Goal: Task Accomplishment & Management: Manage account settings

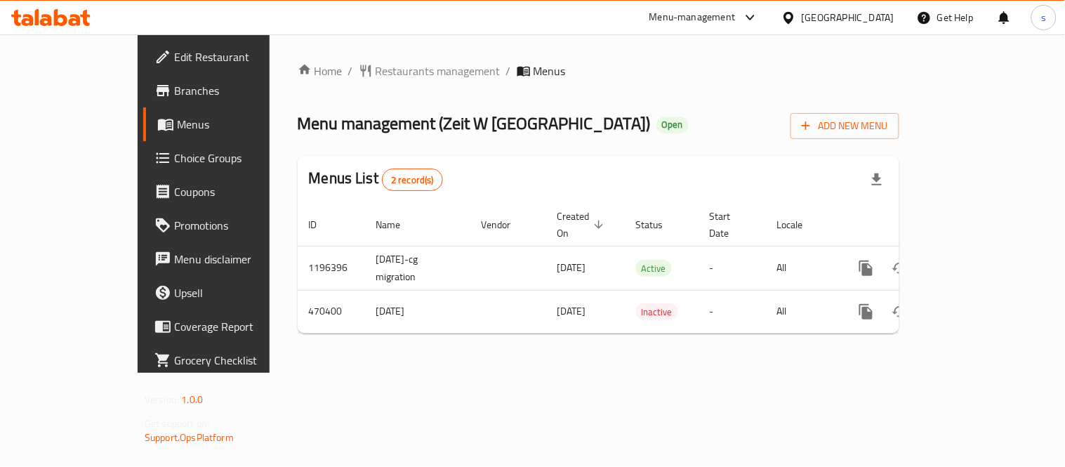
click at [745, 18] on icon at bounding box center [750, 17] width 17 height 17
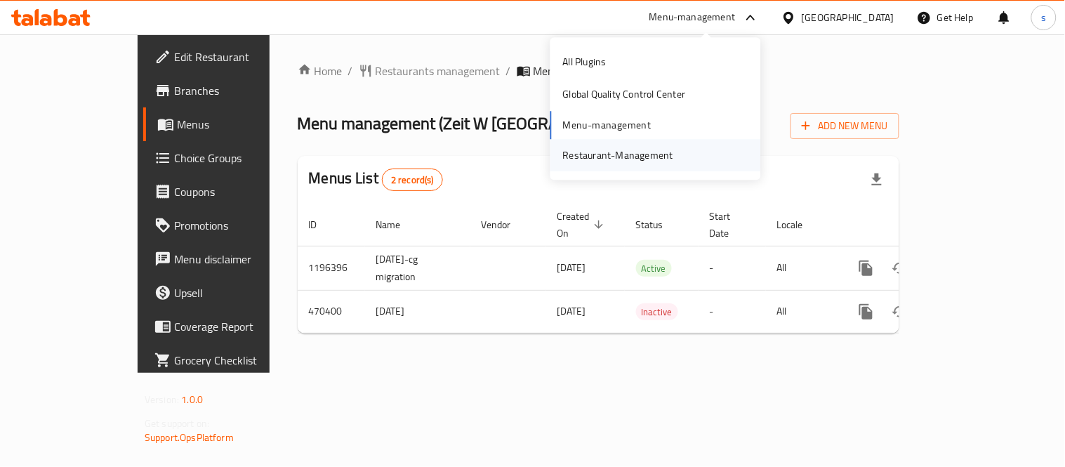
click at [663, 155] on div "Restaurant-Management" at bounding box center [618, 154] width 110 height 15
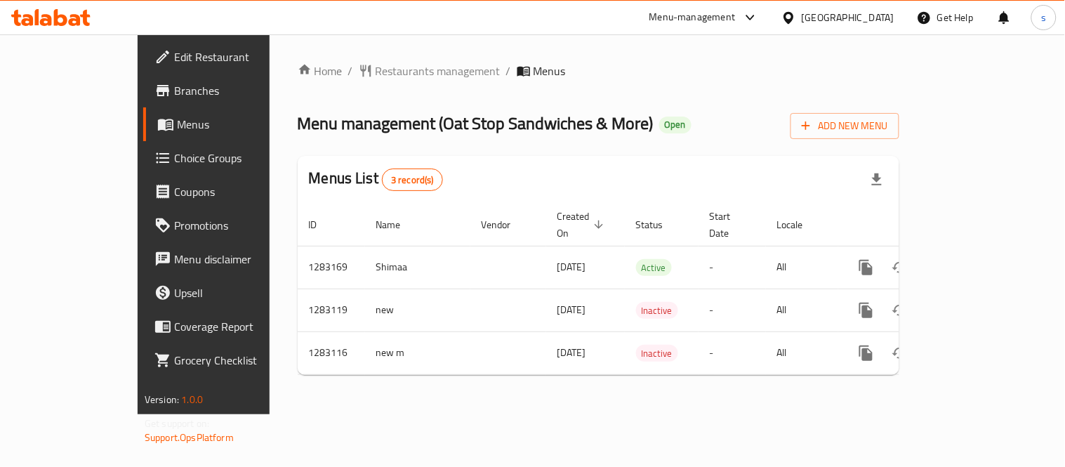
click at [832, 16] on div "[GEOGRAPHIC_DATA]" at bounding box center [848, 17] width 93 height 15
click at [502, 103] on div "Home / Restaurants management / Menus Menu management ( Oat Stop Sandwiches & M…" at bounding box center [599, 225] width 602 height 324
click at [749, 17] on icon at bounding box center [750, 17] width 17 height 17
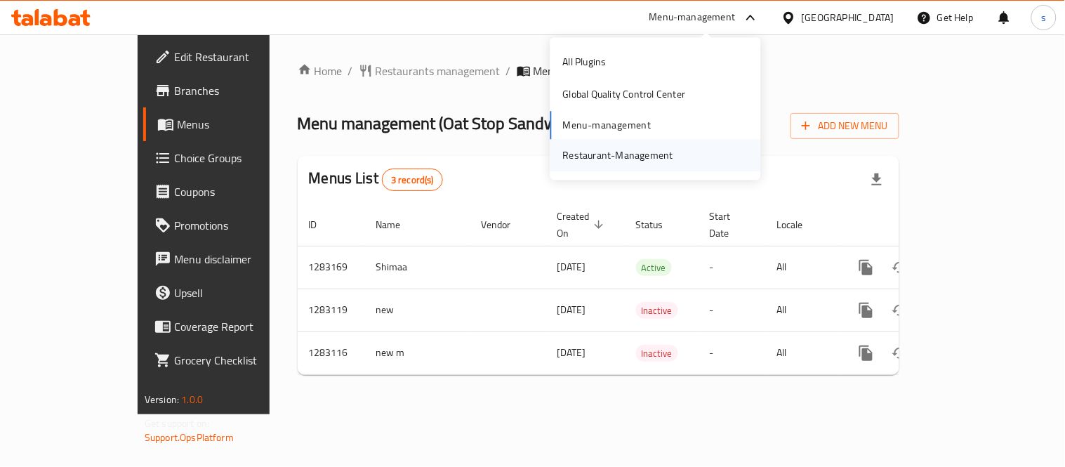
click at [662, 160] on div "Restaurant-Management" at bounding box center [618, 154] width 110 height 15
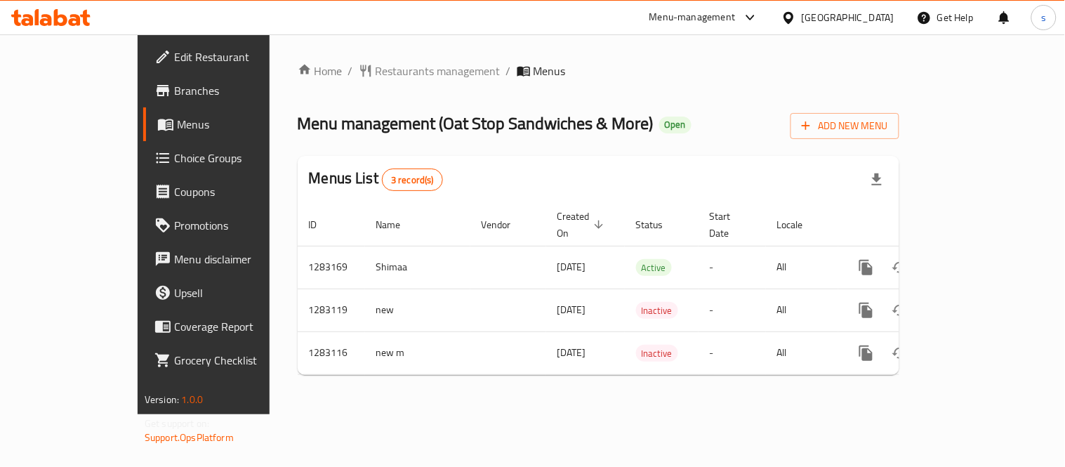
click at [838, 14] on div "[GEOGRAPHIC_DATA]" at bounding box center [848, 17] width 93 height 15
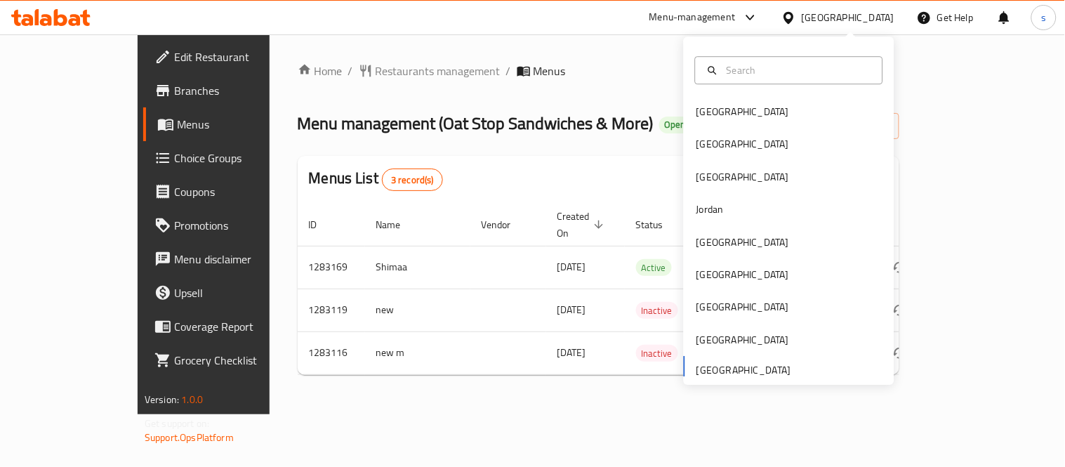
click at [725, 367] on div "Bahrain Egypt Iraq Jordan Kuwait Oman Qatar Saudi Arabia United Arab Emirates" at bounding box center [789, 240] width 211 height 289
click at [749, 16] on icon at bounding box center [750, 18] width 8 height 6
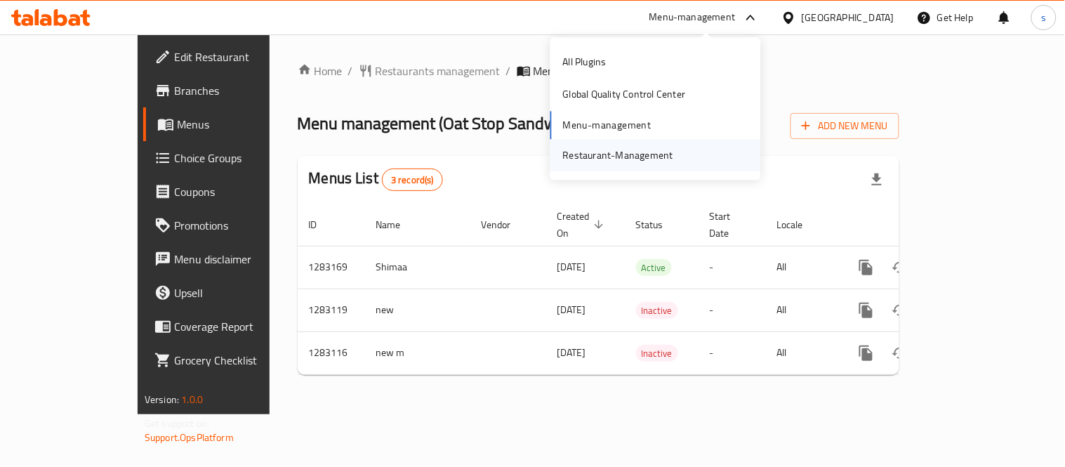
click at [643, 159] on div "Restaurant-Management" at bounding box center [618, 154] width 110 height 15
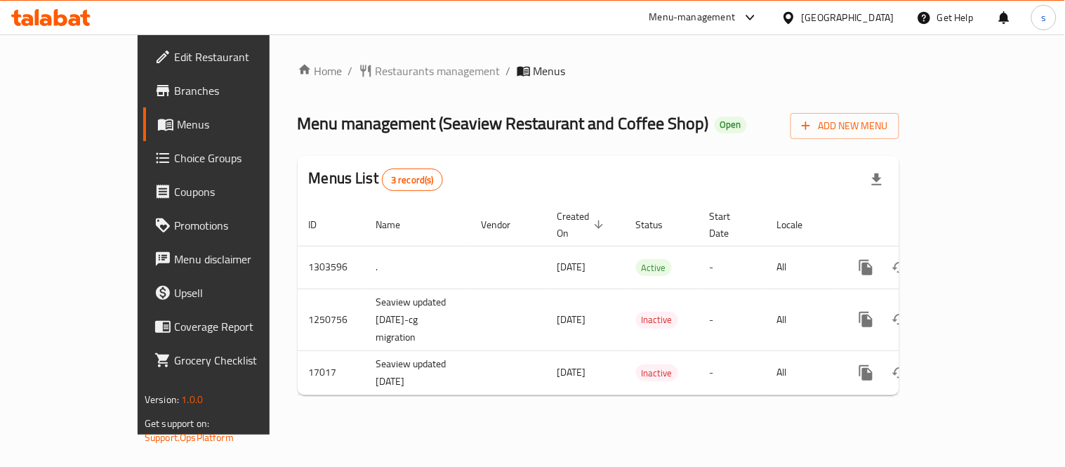
click at [854, 15] on div "[GEOGRAPHIC_DATA]" at bounding box center [848, 17] width 93 height 15
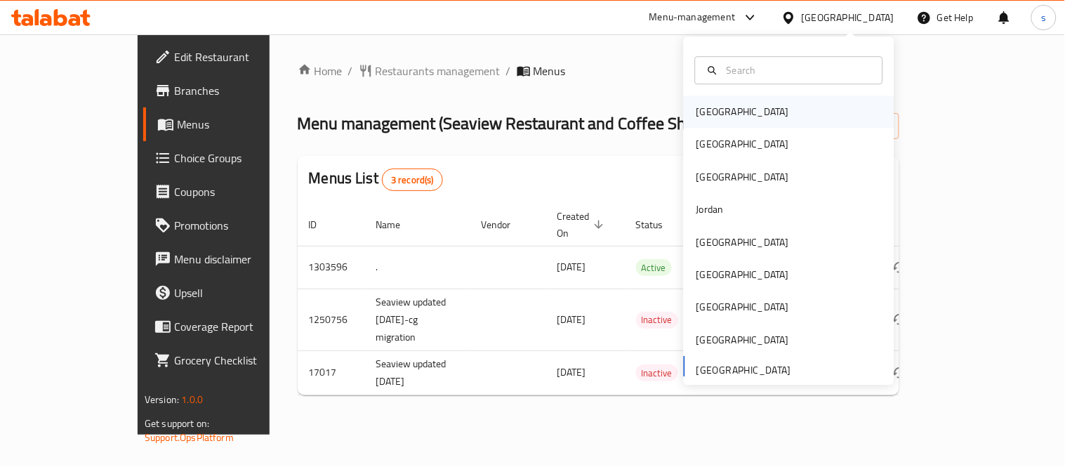
click at [697, 109] on div "[GEOGRAPHIC_DATA]" at bounding box center [743, 111] width 93 height 15
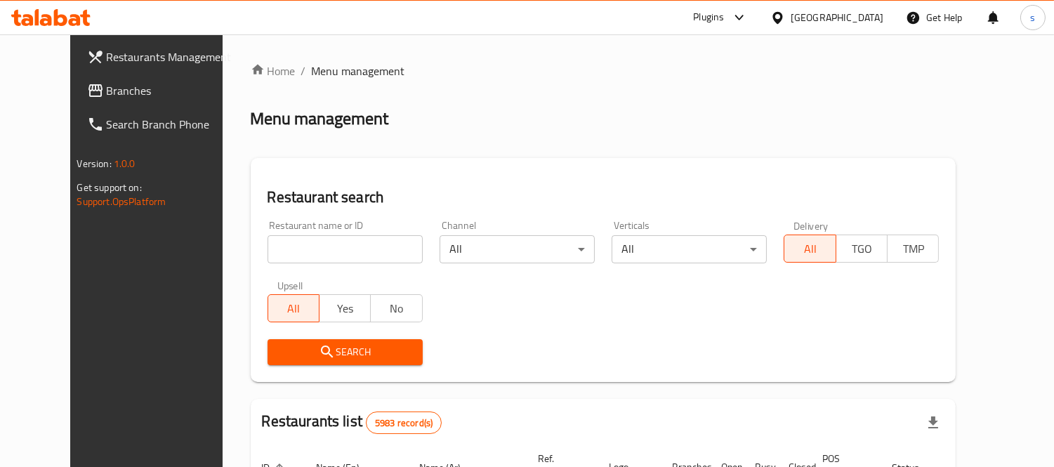
click at [107, 93] on span "Branches" at bounding box center [171, 90] width 129 height 17
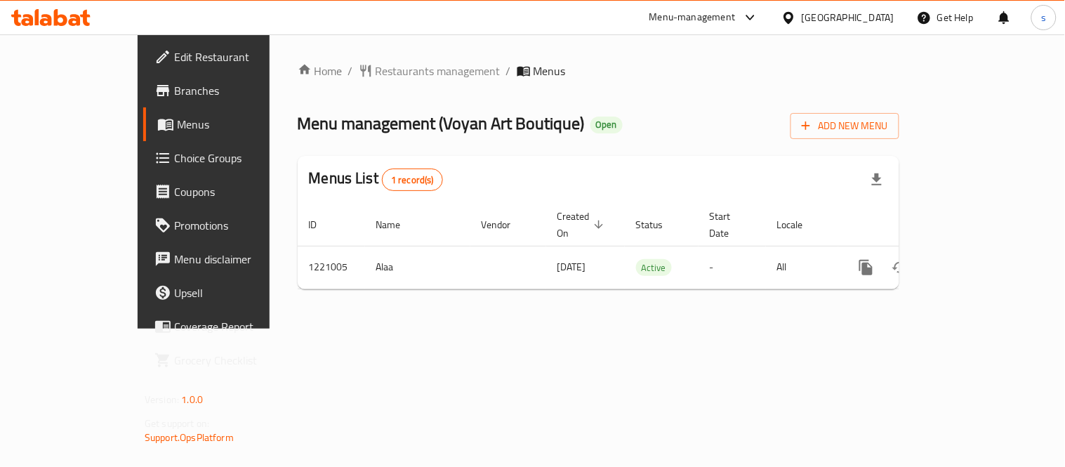
click at [872, 17] on div "[GEOGRAPHIC_DATA]" at bounding box center [848, 17] width 93 height 15
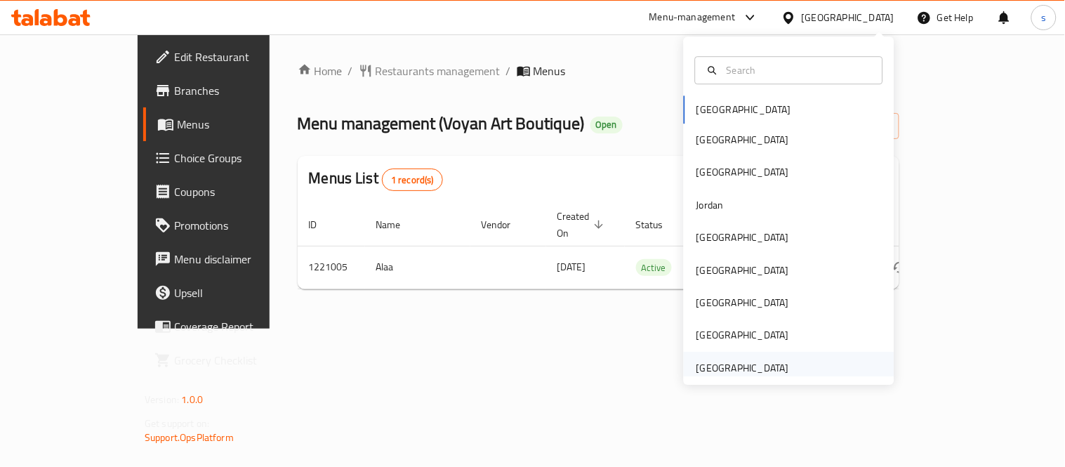
click at [744, 370] on div "[GEOGRAPHIC_DATA]" at bounding box center [743, 367] width 93 height 15
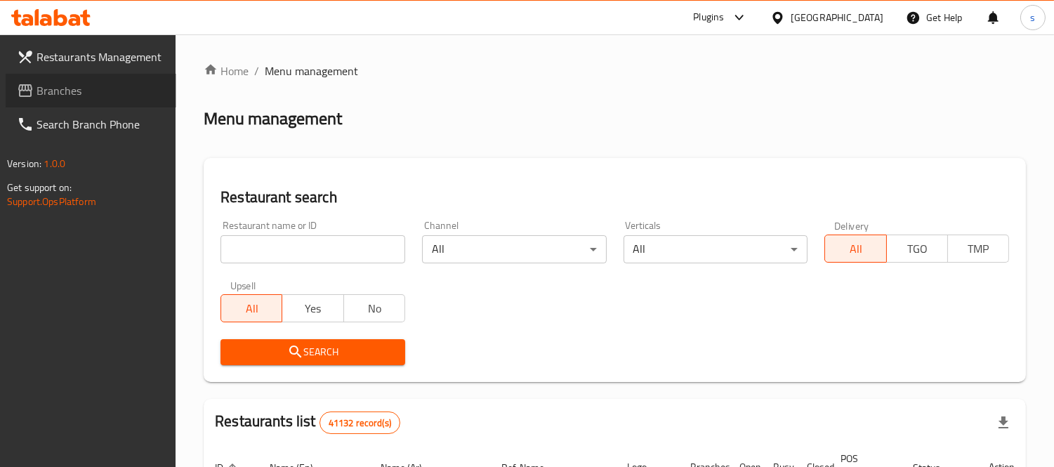
click at [89, 103] on link "Branches" at bounding box center [91, 91] width 171 height 34
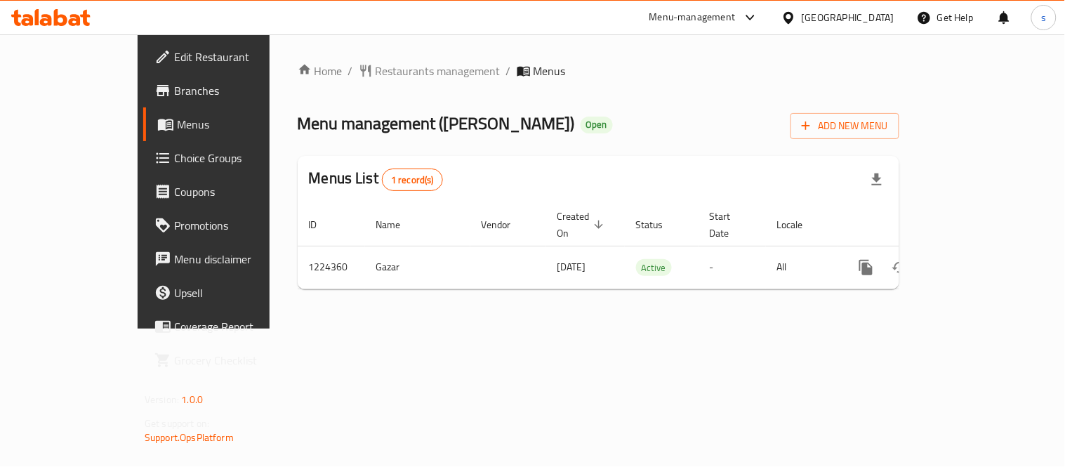
click at [831, 17] on div "[GEOGRAPHIC_DATA]" at bounding box center [848, 17] width 93 height 15
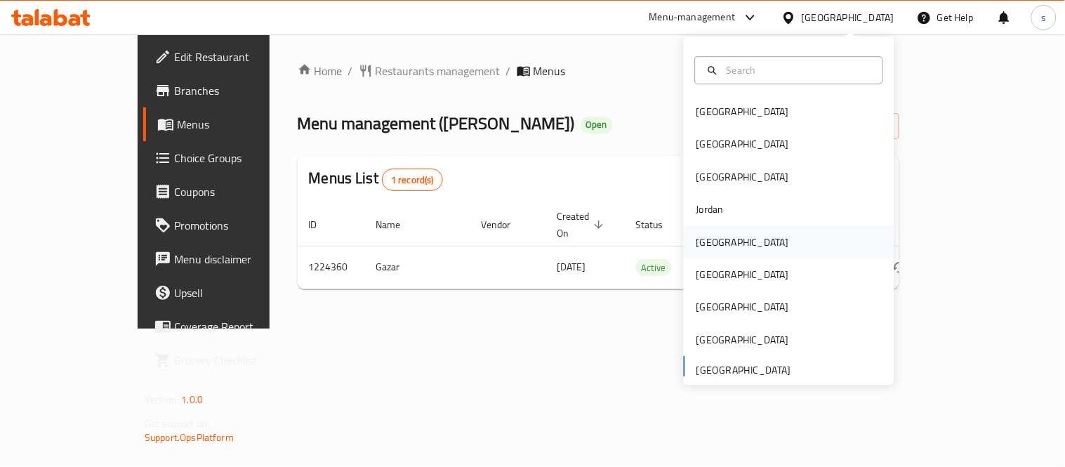
click at [699, 241] on div "Kuwait" at bounding box center [743, 242] width 93 height 15
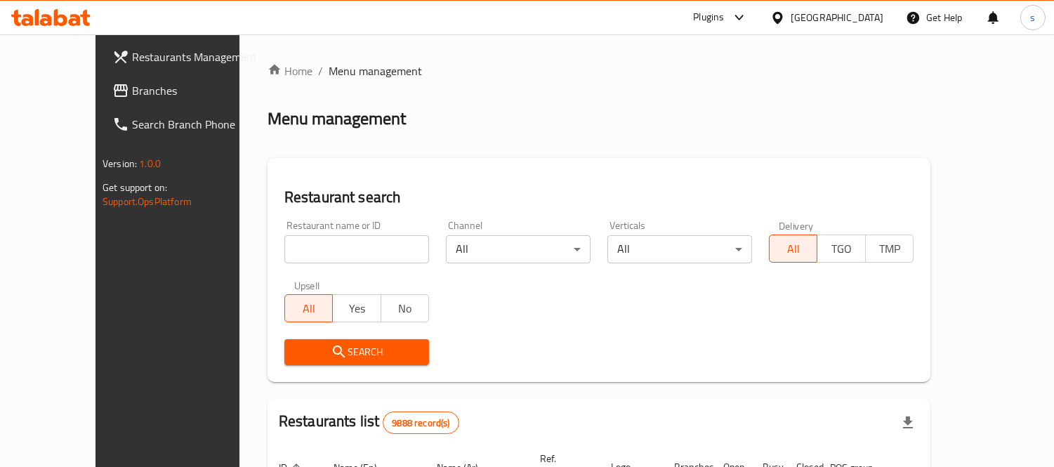
click at [132, 96] on span "Branches" at bounding box center [196, 90] width 129 height 17
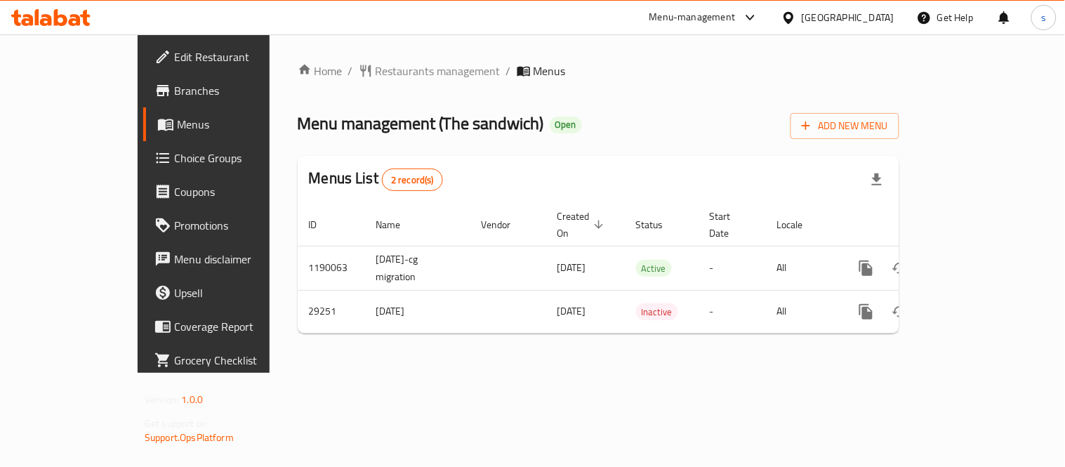
click at [802, 15] on div at bounding box center [792, 17] width 20 height 15
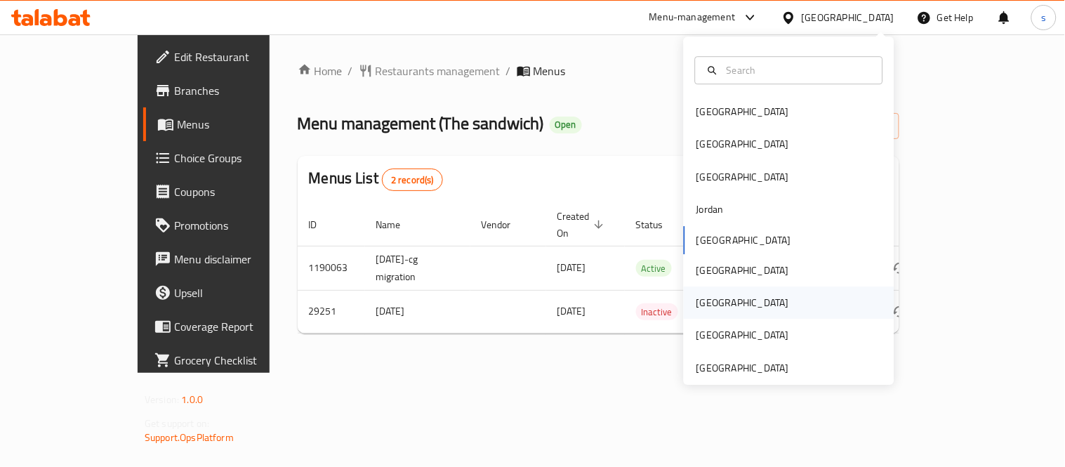
click at [697, 304] on div "[GEOGRAPHIC_DATA]" at bounding box center [743, 302] width 93 height 15
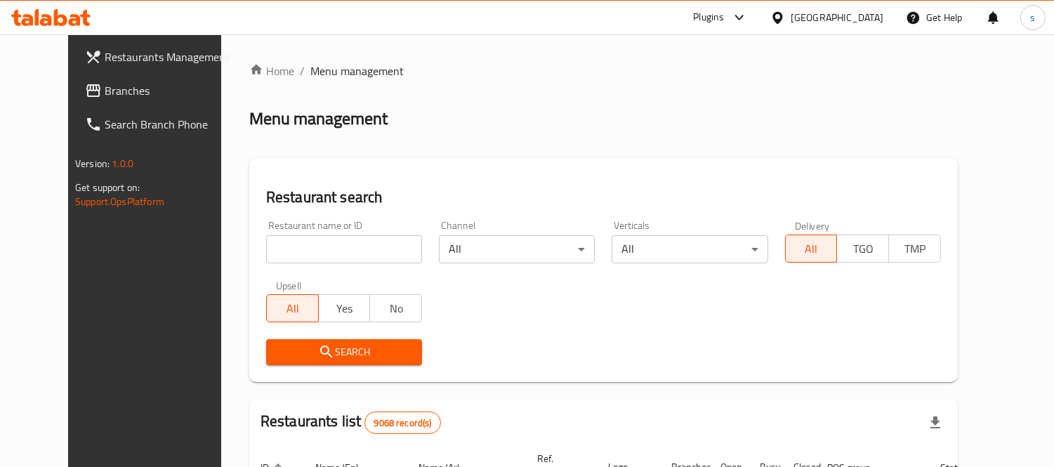
click at [105, 90] on span "Branches" at bounding box center [169, 90] width 129 height 17
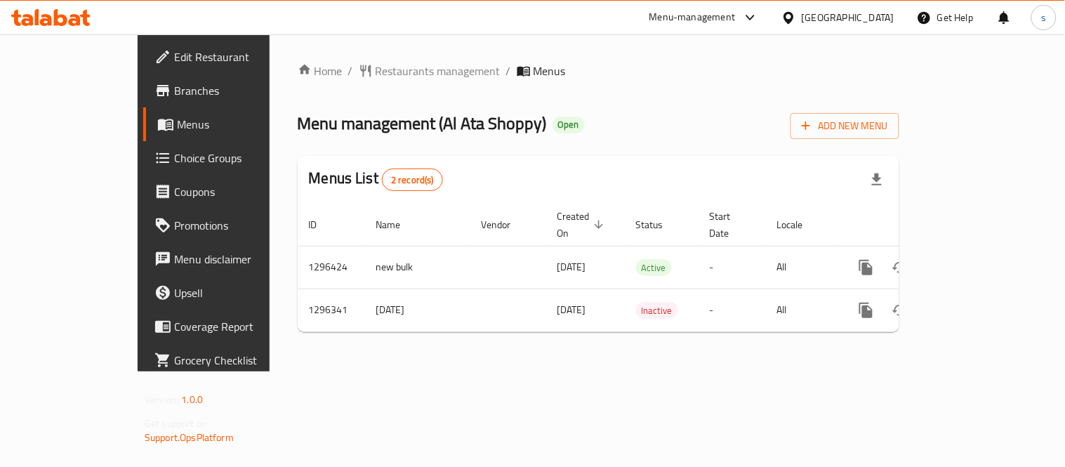
click at [759, 12] on icon at bounding box center [750, 17] width 17 height 17
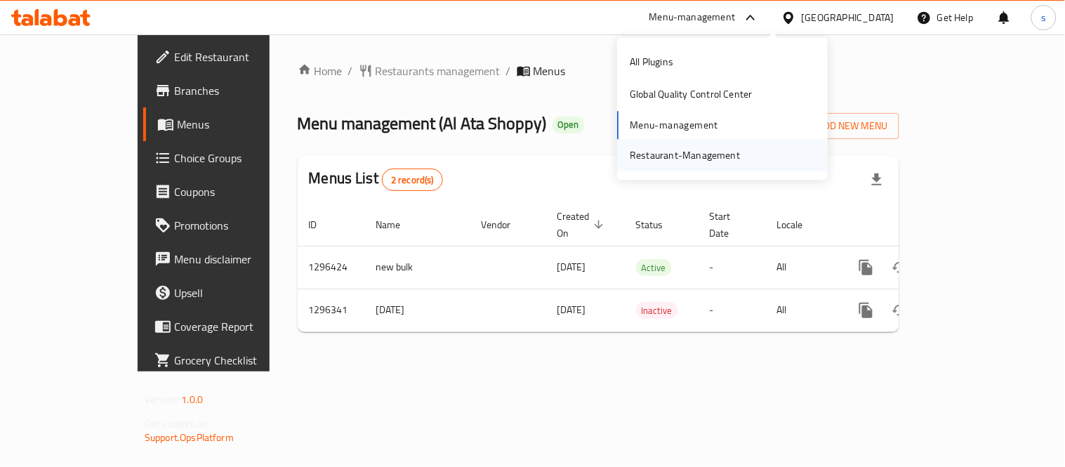
click at [718, 157] on div "Restaurant-Management" at bounding box center [685, 154] width 110 height 15
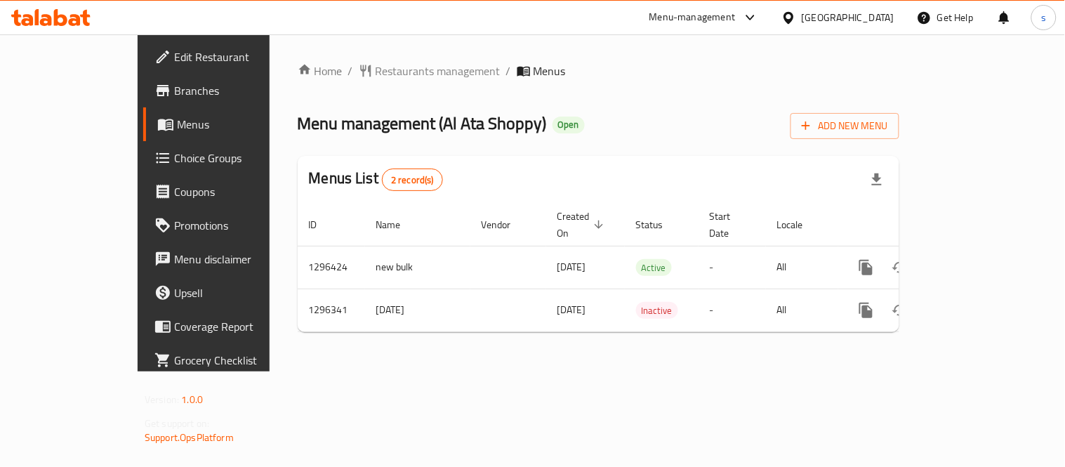
click at [883, 18] on div "Qatar" at bounding box center [848, 17] width 93 height 15
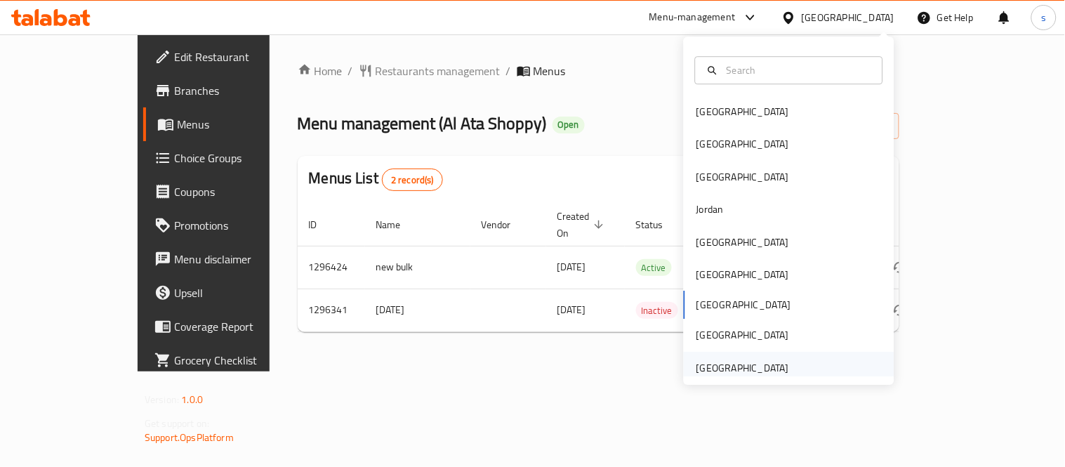
click at [724, 358] on div "[GEOGRAPHIC_DATA]" at bounding box center [742, 368] width 115 height 32
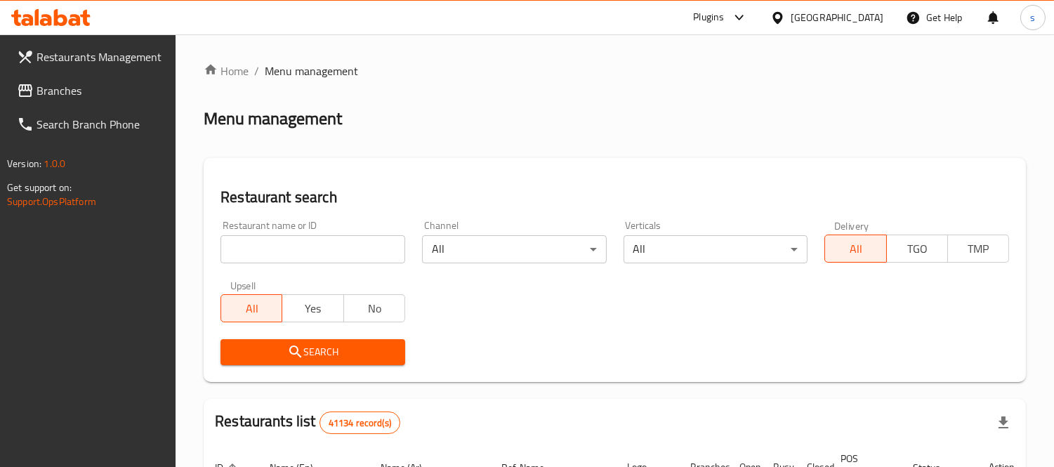
click at [82, 99] on link "Branches" at bounding box center [91, 91] width 171 height 34
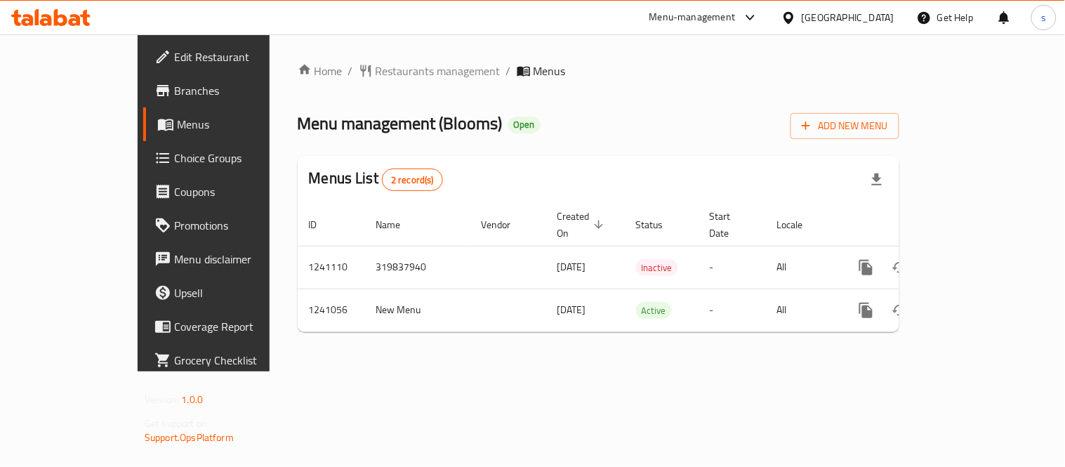
click at [742, 23] on div at bounding box center [751, 17] width 18 height 17
click at [751, 18] on icon at bounding box center [751, 18] width 8 height 6
click at [749, 21] on icon at bounding box center [750, 17] width 17 height 17
click at [660, 150] on div "Restaurant-Management" at bounding box center [618, 154] width 110 height 15
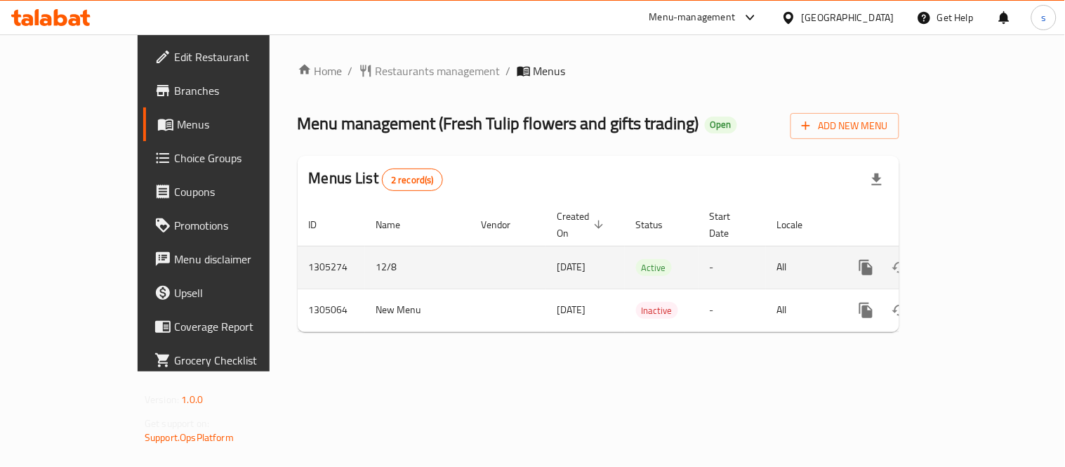
click at [985, 251] on link "enhanced table" at bounding box center [968, 268] width 34 height 34
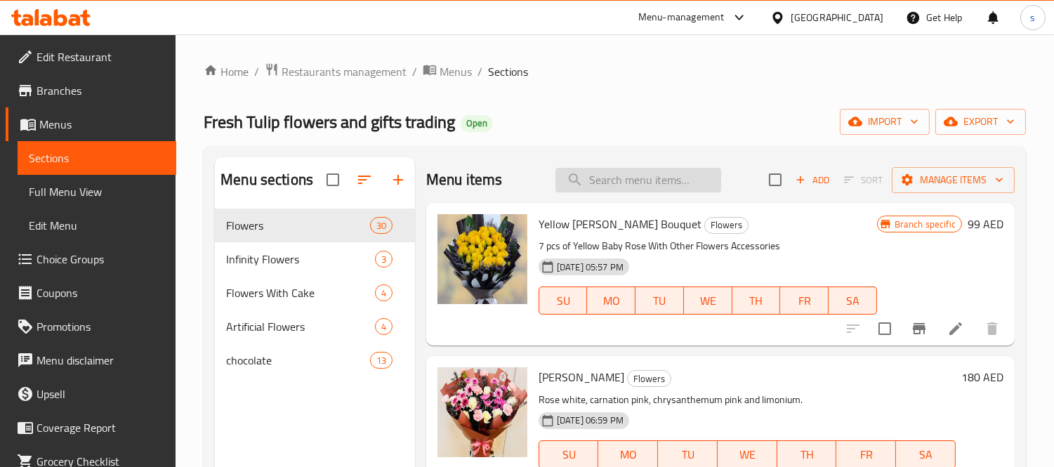
click at [633, 177] on input "search" at bounding box center [638, 180] width 166 height 25
paste input "Pretty Flowers In Box"
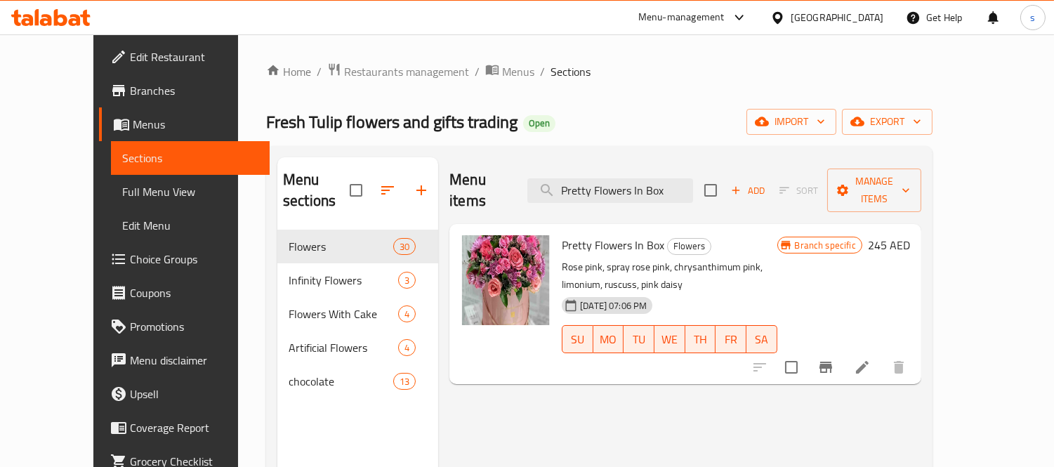
type input "Pretty Flowers In Box"
click at [871, 359] on icon at bounding box center [862, 367] width 17 height 17
